Goal: Navigation & Orientation: Find specific page/section

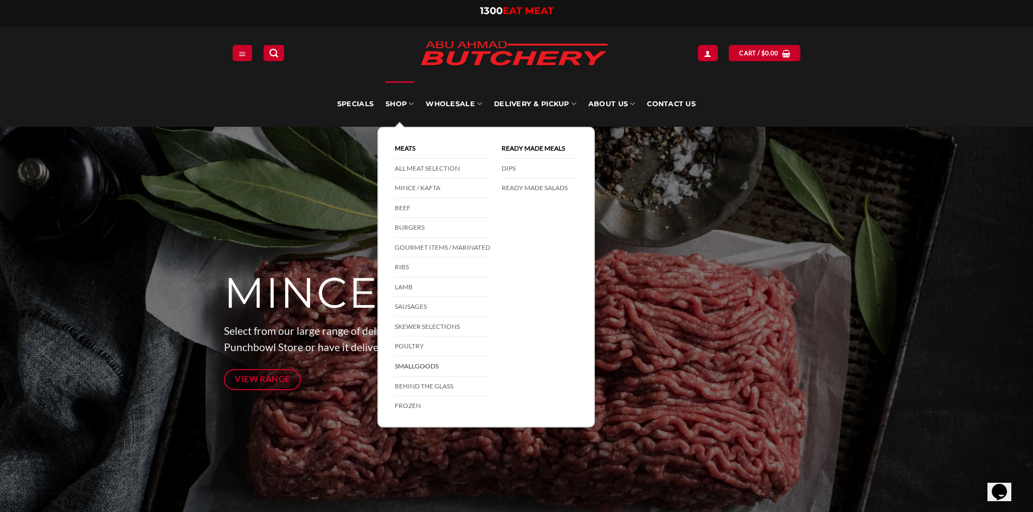
click at [432, 369] on link "Smallgoods" at bounding box center [442, 367] width 95 height 20
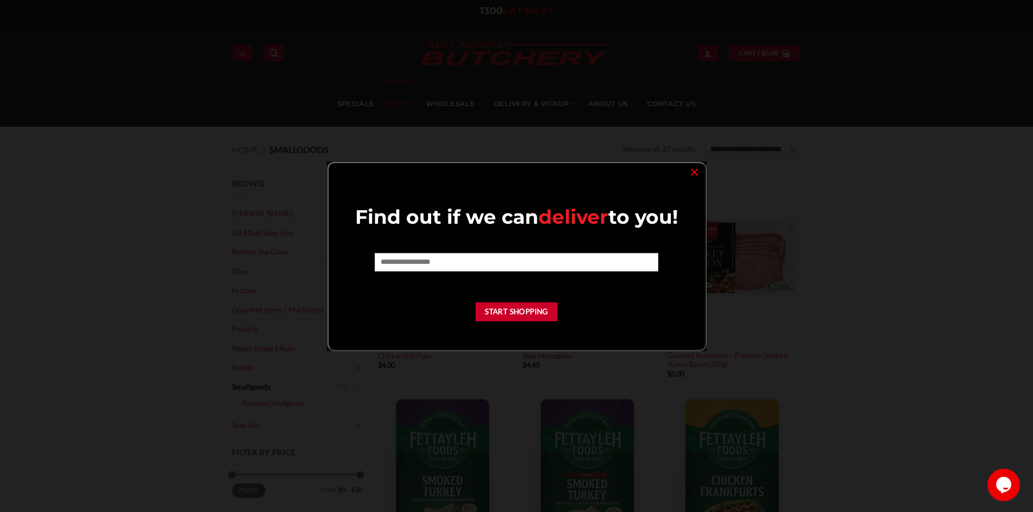
click at [353, 380] on div at bounding box center [516, 256] width 1033 height 512
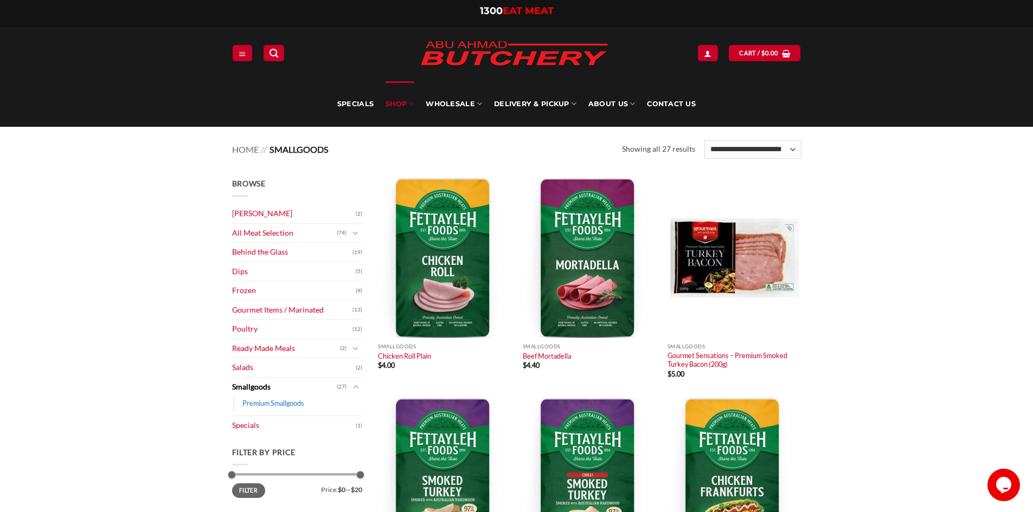
click at [292, 403] on link "Premium Smallgoods" at bounding box center [273, 403] width 62 height 14
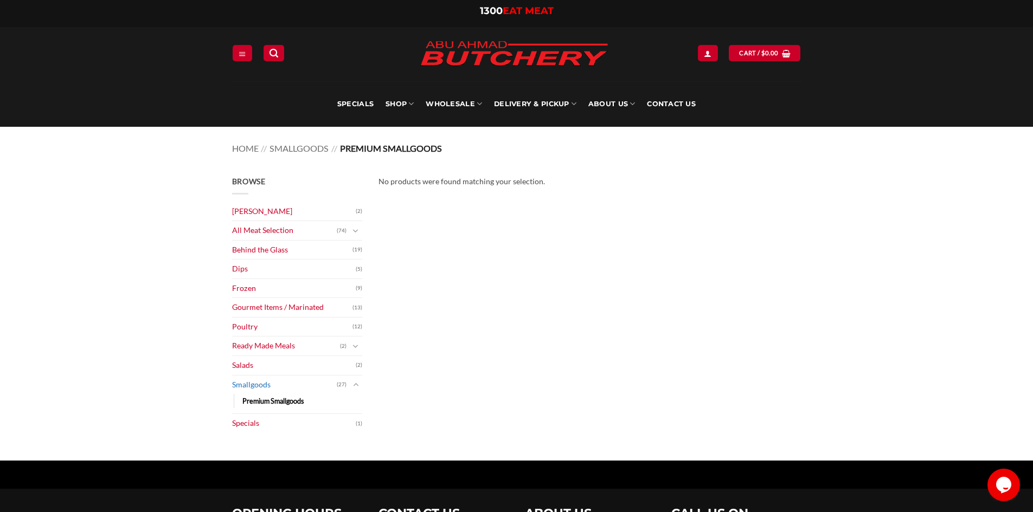
click at [270, 385] on link "Smallgoods" at bounding box center [284, 385] width 105 height 19
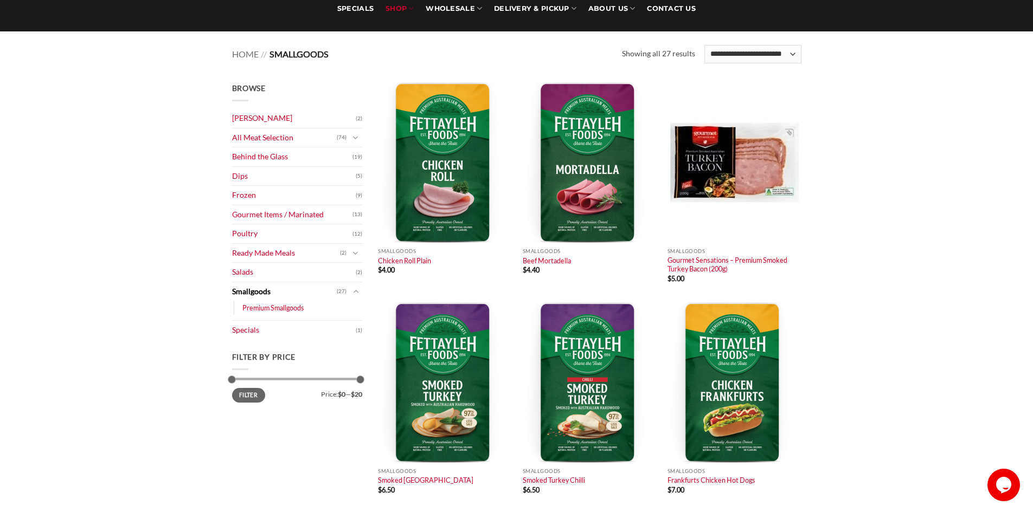
scroll to position [108, 0]
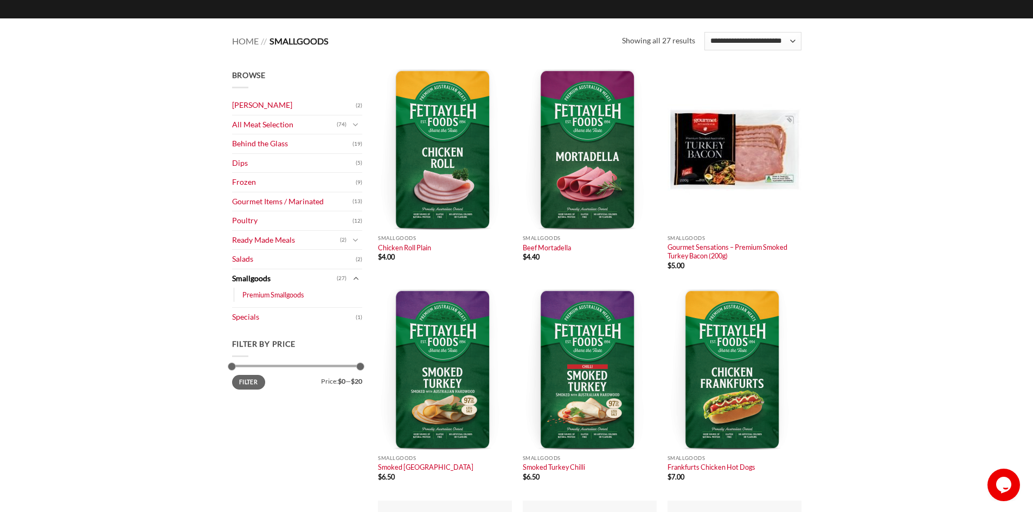
click at [353, 277] on icon "Toggle" at bounding box center [355, 278] width 6 height 11
click at [353, 124] on icon "Toggle" at bounding box center [355, 125] width 6 height 11
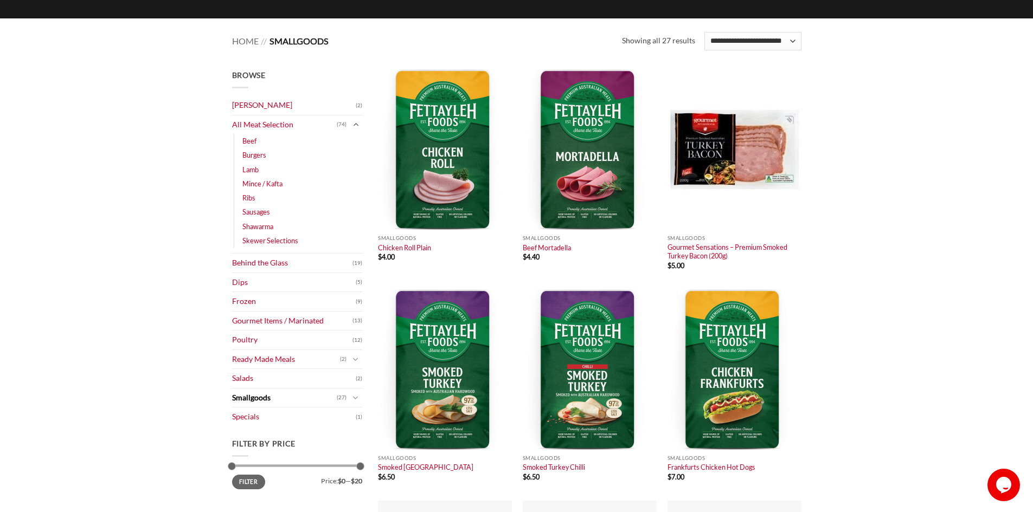
click at [353, 124] on icon "Toggle" at bounding box center [355, 124] width 6 height 11
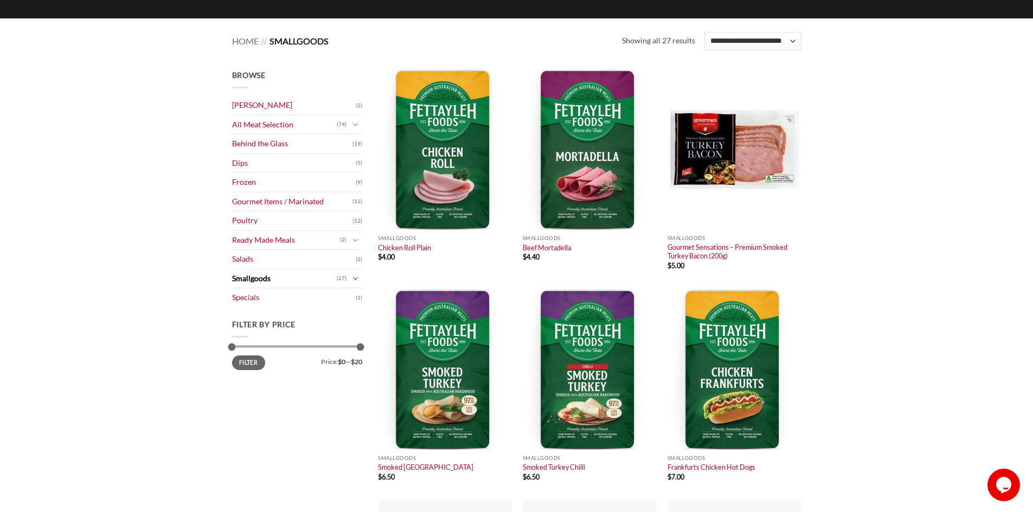
click at [356, 278] on icon "Toggle" at bounding box center [355, 279] width 6 height 11
click at [356, 278] on icon "Toggle" at bounding box center [355, 278] width 6 height 11
click at [353, 124] on icon "Toggle" at bounding box center [355, 125] width 6 height 11
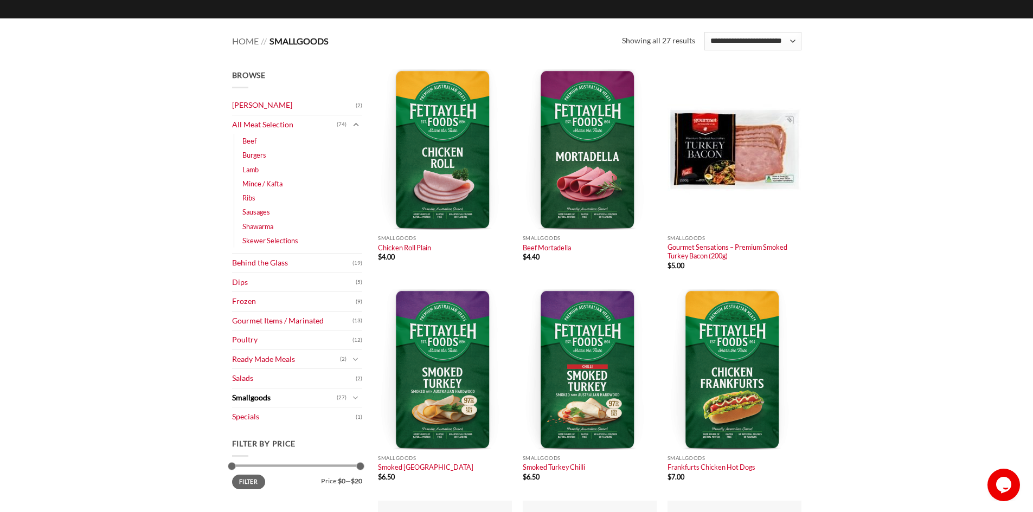
click at [353, 124] on icon "Toggle" at bounding box center [355, 124] width 6 height 11
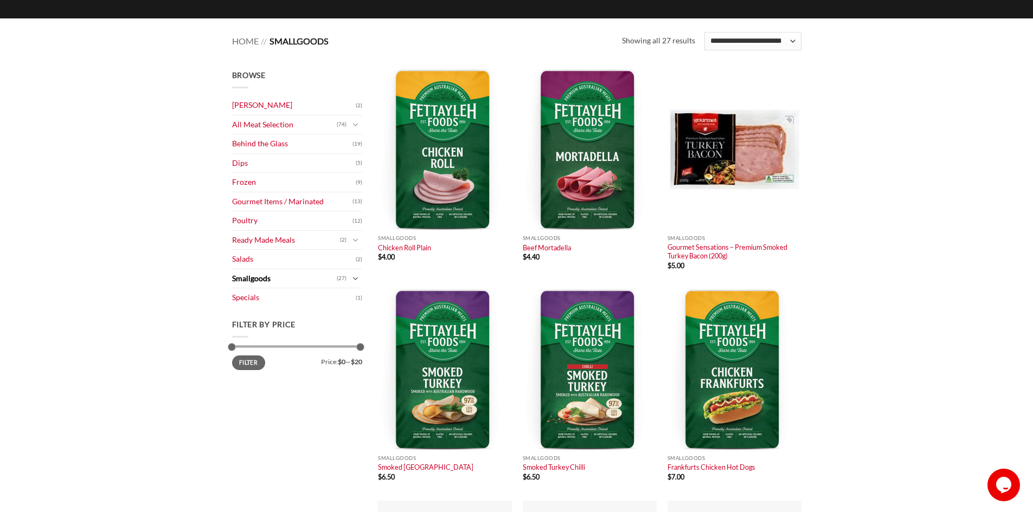
click at [356, 278] on icon "Toggle" at bounding box center [355, 279] width 6 height 11
click at [353, 122] on icon "Toggle" at bounding box center [355, 125] width 6 height 11
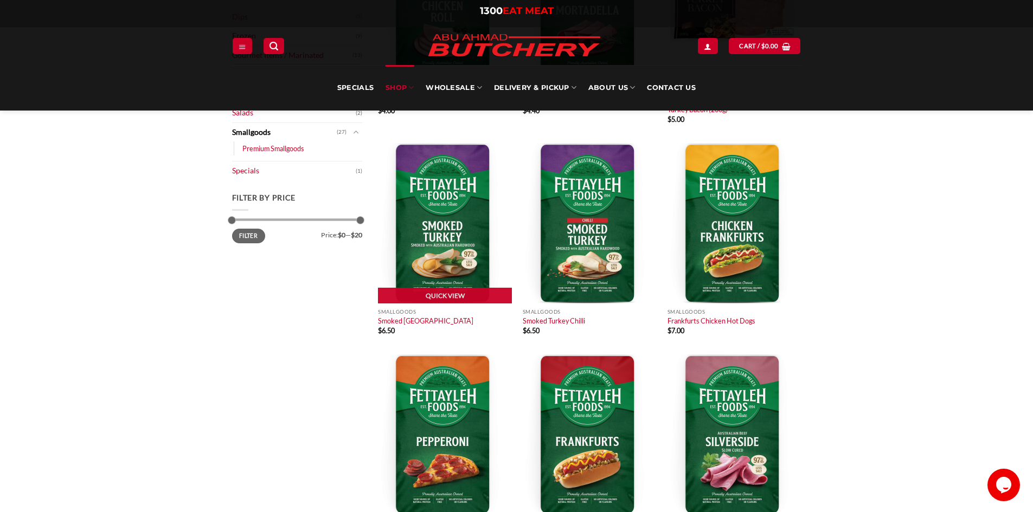
scroll to position [108, 0]
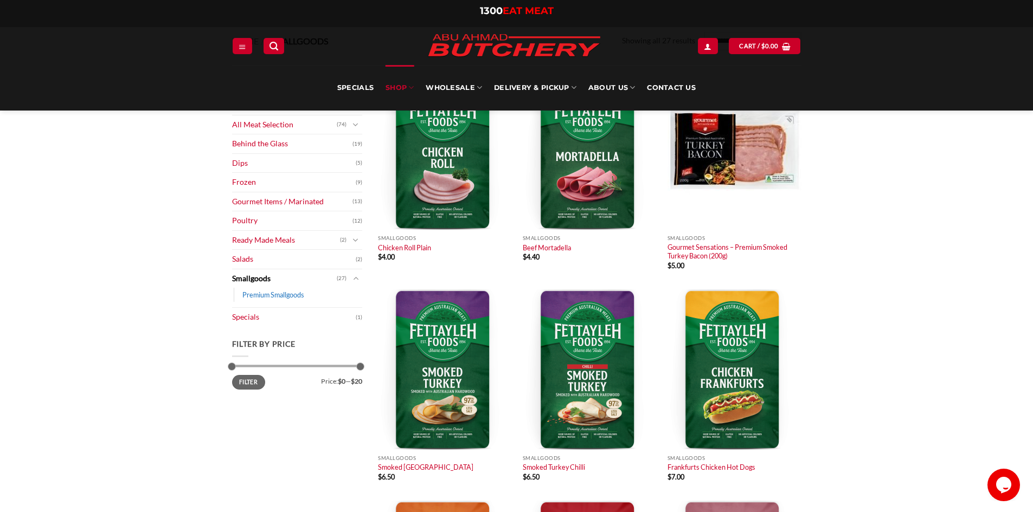
click at [269, 290] on link "Premium Smallgoods" at bounding box center [273, 295] width 62 height 14
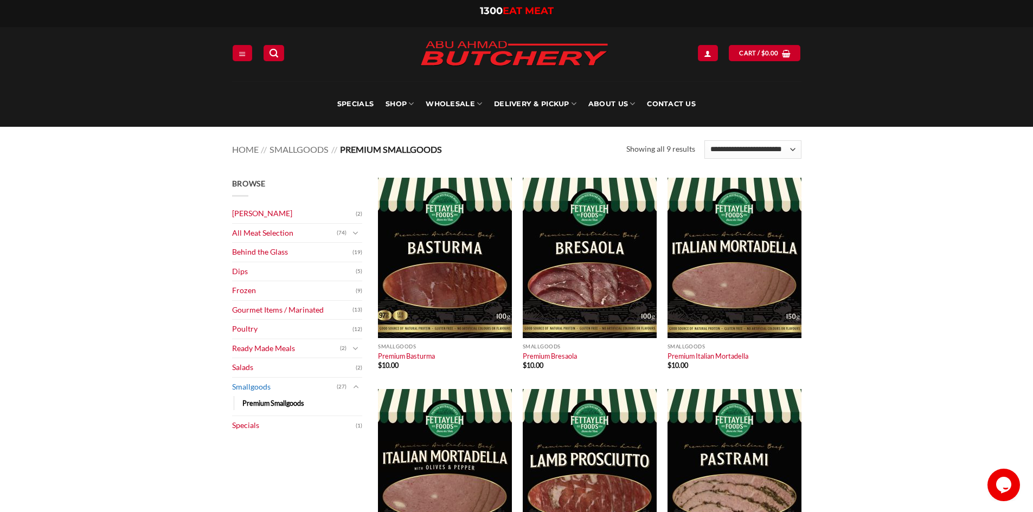
click at [270, 388] on link "Smallgoods" at bounding box center [284, 387] width 105 height 19
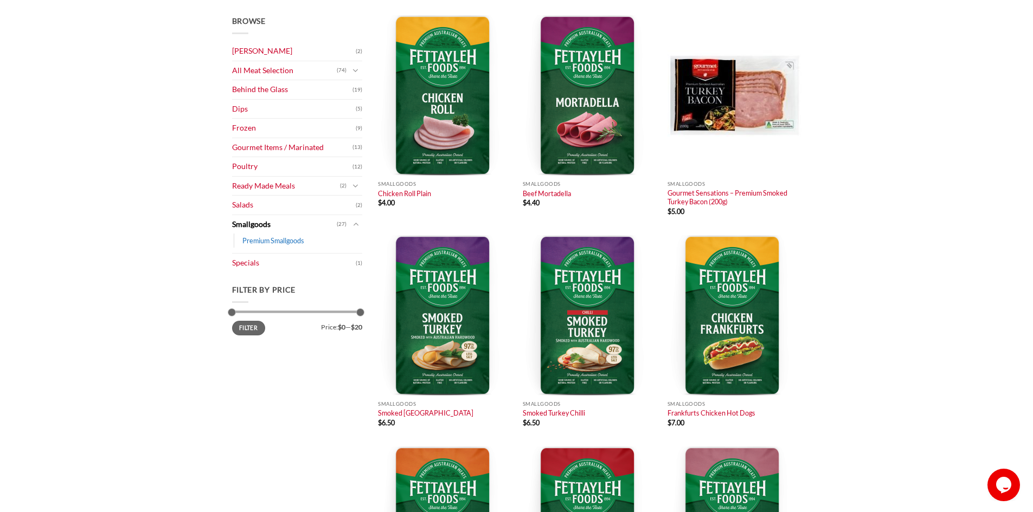
click at [279, 240] on link "Premium Smallgoods" at bounding box center [273, 241] width 62 height 14
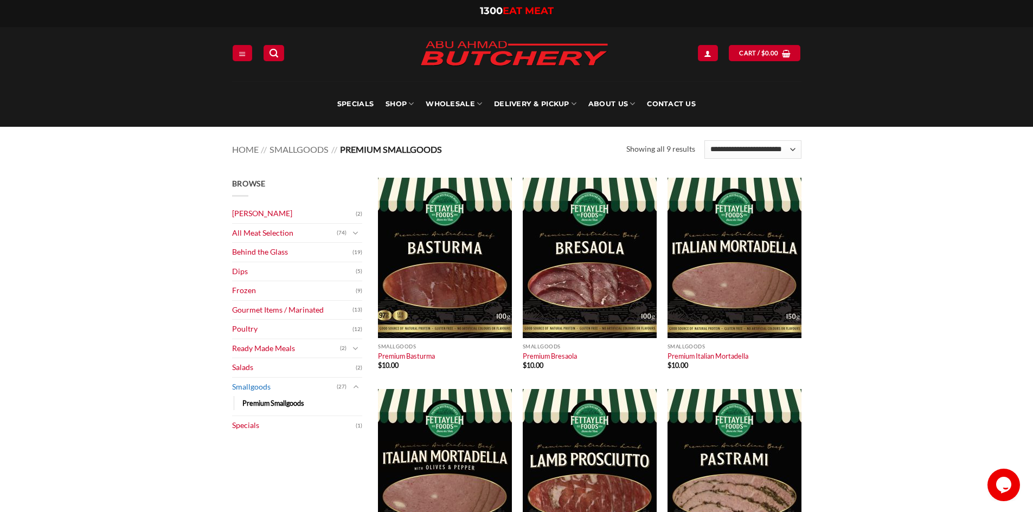
click at [253, 383] on link "Smallgoods" at bounding box center [284, 387] width 105 height 19
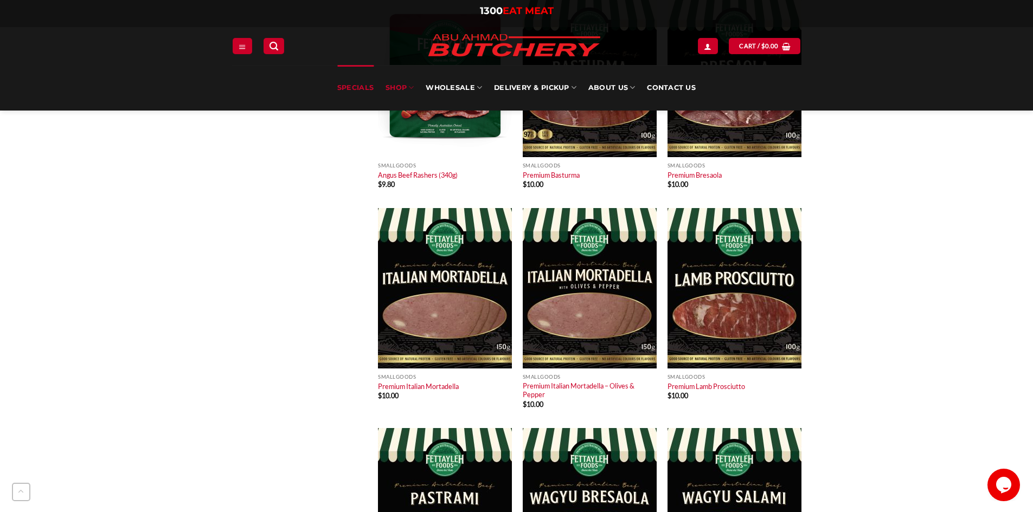
scroll to position [813, 0]
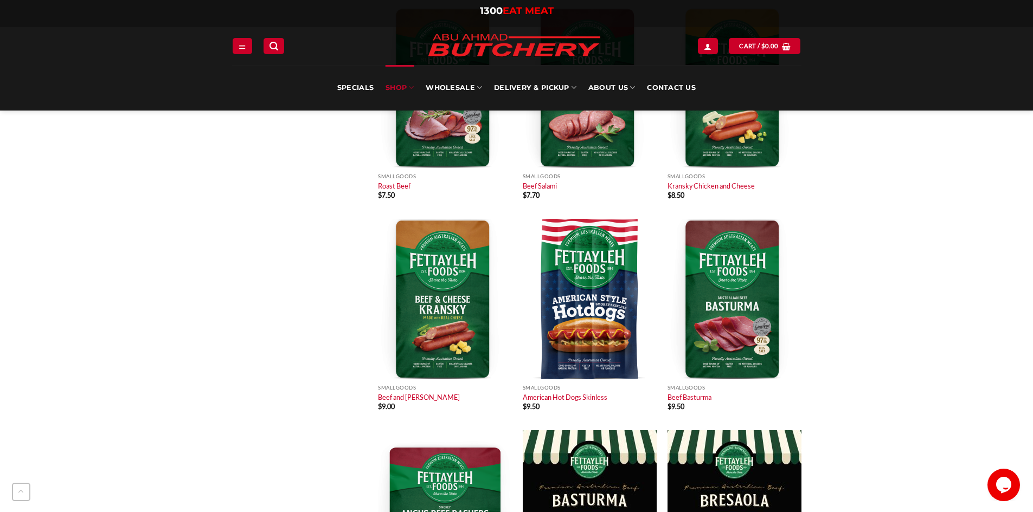
click at [395, 82] on link "SHOP" at bounding box center [399, 88] width 28 height 46
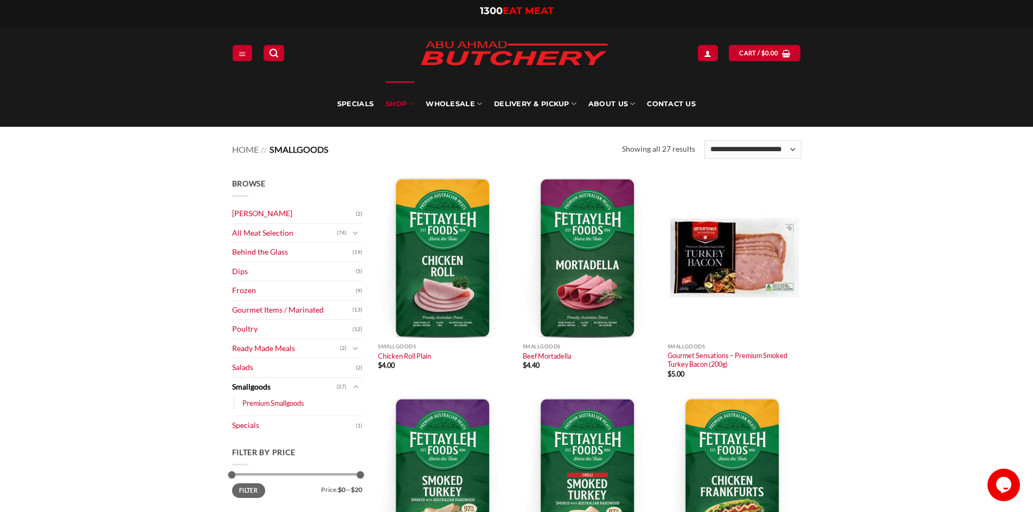
click at [270, 390] on link "Smallgoods" at bounding box center [284, 387] width 105 height 19
